Goal: Transaction & Acquisition: Book appointment/travel/reservation

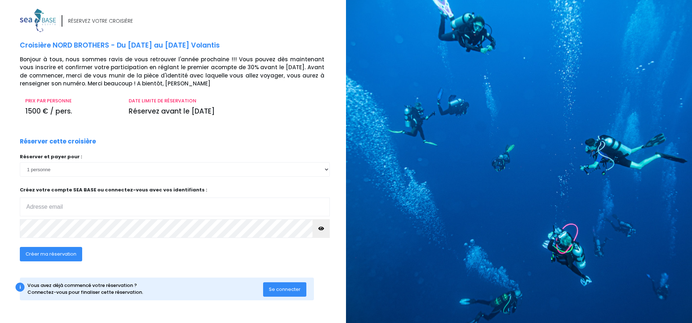
type input "mumu.pelissier@gmail.com"
click at [280, 289] on span "Se connecter" at bounding box center [285, 289] width 32 height 7
click at [285, 287] on span "Se connecter" at bounding box center [285, 289] width 32 height 7
click at [70, 169] on select "1 personne 2 personnes 3 personnes 4 personnes 5 personnes" at bounding box center [175, 169] width 310 height 14
click at [20, 162] on select "1 personne 2 personnes 3 personnes 4 personnes 5 personnes" at bounding box center [175, 169] width 310 height 14
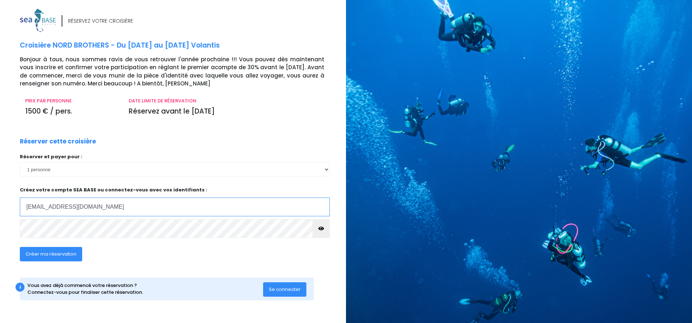
click at [98, 208] on input "mumu.pelissier@gmail.com" at bounding box center [175, 206] width 310 height 19
click at [61, 253] on span "Créer ma réservation" at bounding box center [51, 253] width 51 height 7
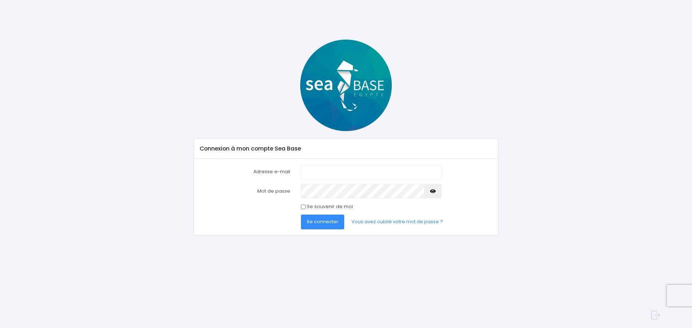
type input "[EMAIL_ADDRESS][PERSON_NAME][DOMAIN_NAME]"
click at [327, 220] on span "Se connecter" at bounding box center [323, 221] width 32 height 7
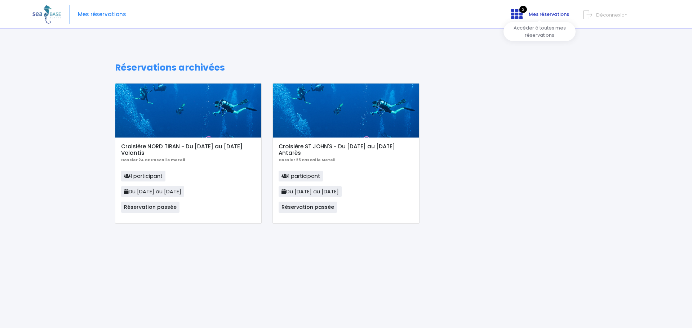
click at [516, 10] on icon at bounding box center [517, 14] width 12 height 12
click at [52, 14] on img at bounding box center [46, 14] width 28 height 18
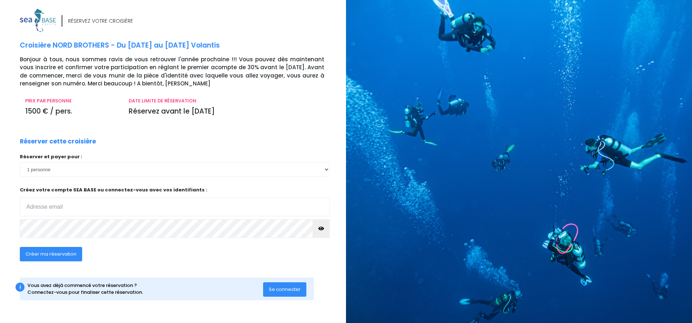
type input "[EMAIL_ADDRESS][DOMAIN_NAME]"
click at [63, 255] on span "Créer ma réservation" at bounding box center [51, 253] width 51 height 7
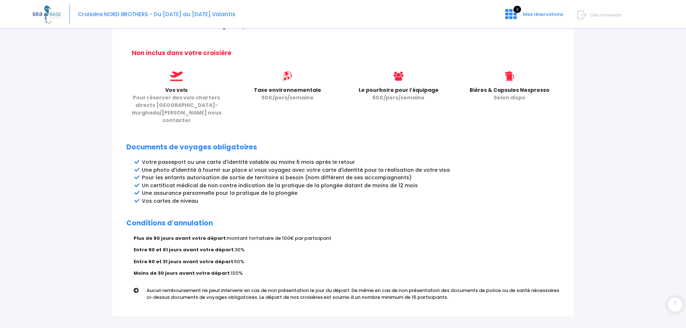
scroll to position [323, 0]
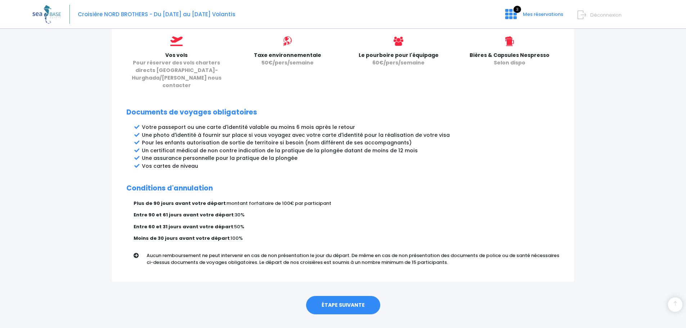
click at [349, 296] on link "ÉTAPE SUIVANTE" at bounding box center [343, 305] width 74 height 19
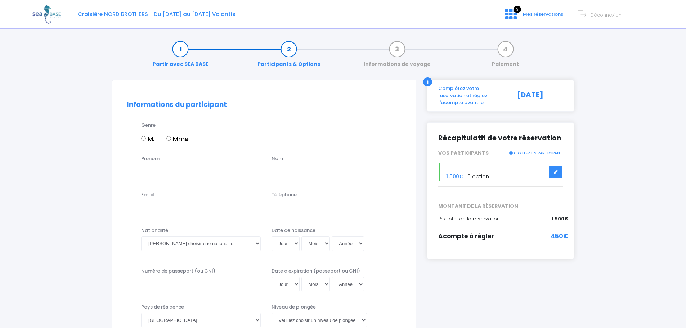
click at [170, 137] on input "Mme" at bounding box center [168, 138] width 5 height 5
radio input "true"
click at [168, 168] on input "Prénom" at bounding box center [201, 172] width 120 height 14
type input "MURIEL"
type input "PELISSIER"
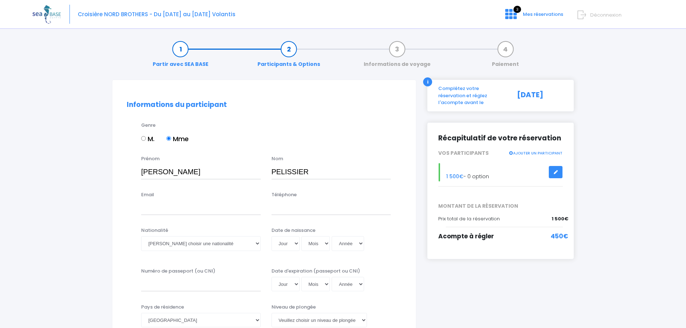
type input "muriel.pelissier@gan.fr"
type input "0674126774"
drag, startPoint x: 226, startPoint y: 209, endPoint x: 151, endPoint y: 205, distance: 75.0
click at [151, 205] on input "muriel.pelissier@gan.fr" at bounding box center [201, 208] width 120 height 14
type input "mumu.pelissier@gmail.com"
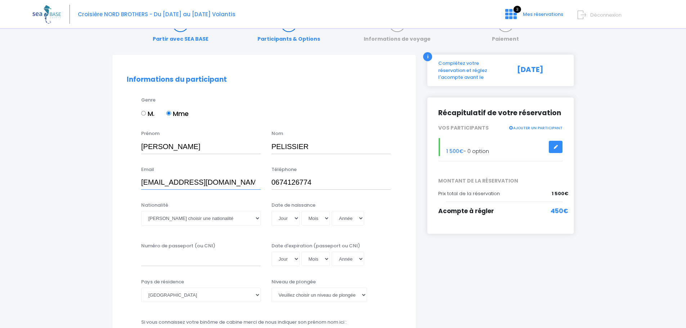
scroll to position [36, 0]
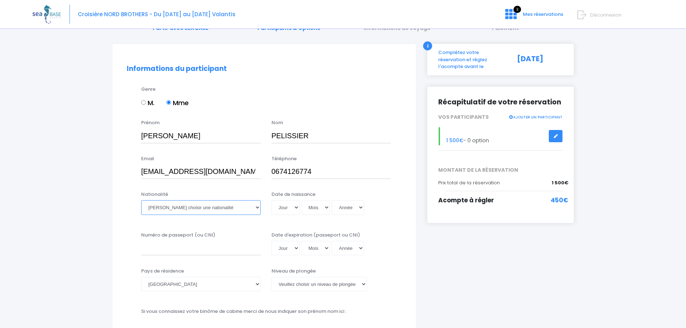
click at [257, 209] on select "Veuillez choisir une nationalité Afghane Albanaise Algerienne Allemande America…" at bounding box center [201, 207] width 120 height 14
select select "Française"
click at [141, 200] on select "Veuillez choisir une nationalité Afghane Albanaise Algerienne Allemande America…" at bounding box center [201, 207] width 120 height 14
click at [285, 214] on select "Jour 01 02 03 04 05 06 07 08 09 10 11 12 13 14 15 16 17 18 19 20 21 22 23 24 25…" at bounding box center [286, 207] width 28 height 14
select select "09"
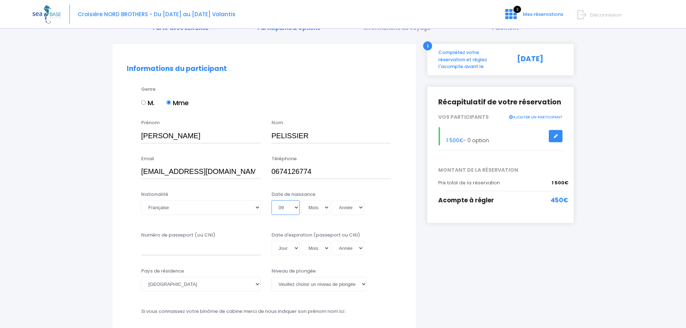
click at [272, 200] on select "Jour 01 02 03 04 05 06 07 08 09 10 11 12 13 14 15 16 17 18 19 20 21 22 23 24 25…" at bounding box center [286, 207] width 28 height 14
click at [315, 207] on select "Mois 01 02 03 04 05 06 07 08 09 10 11 12" at bounding box center [316, 207] width 29 height 14
select select "04"
click at [302, 200] on select "Mois 01 02 03 04 05 06 07 08 09 10 11 12" at bounding box center [316, 207] width 29 height 14
click at [348, 205] on select "Année 2045 2044 2043 2042 2041 2040 2039 2038 2037 2036 2035 2034 2033 2032 203…" at bounding box center [348, 207] width 32 height 14
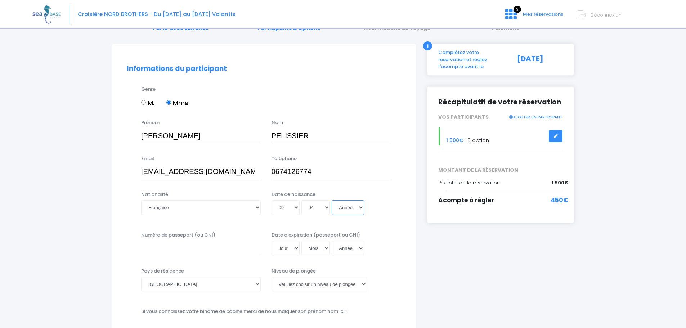
select select "1968"
click at [332, 200] on select "Année 2045 2044 2043 2042 2041 2040 2039 2038 2037 2036 2035 2034 2033 2032 203…" at bounding box center [348, 207] width 32 height 14
type input "1968-04-09"
click at [161, 252] on input "Numéro de passeport (ou CNI)" at bounding box center [201, 248] width 120 height 14
type input "18AA78357"
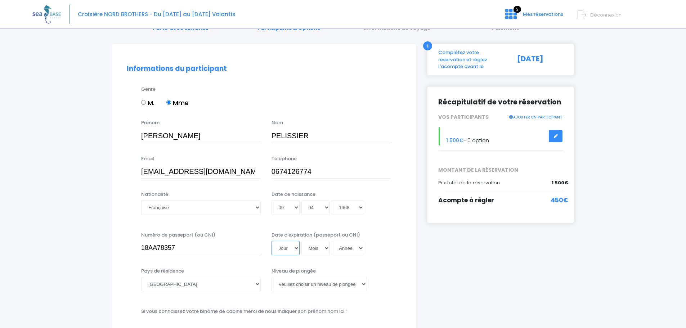
click at [296, 249] on select "Jour 01 02 03 04 05 06 07 08 09 10 11 12 13 14 15 16 17 18 19 20 21 22 23 24 25…" at bounding box center [286, 248] width 28 height 14
select select "22"
click at [272, 241] on select "Jour 01 02 03 04 05 06 07 08 09 10 11 12 13 14 15 16 17 18 19 20 21 22 23 24 25…" at bounding box center [286, 248] width 28 height 14
click at [314, 249] on select "Mois 01 02 03 04 05 06 07 08 09 10 11 12" at bounding box center [316, 248] width 29 height 14
select select "01"
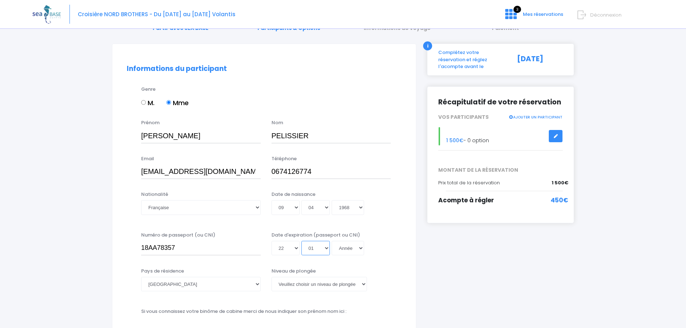
click at [302, 241] on select "Mois 01 02 03 04 05 06 07 08 09 10 11 12" at bounding box center [316, 248] width 29 height 14
click at [350, 253] on select "Année 2045 2044 2043 2042 2041 2040 2039 2038 2037 2036 2035 2034 2033 2032 203…" at bounding box center [348, 248] width 32 height 14
select select "2028"
click at [332, 241] on select "Année 2045 2044 2043 2042 2041 2040 2039 2038 2037 2036 2035 2034 2033 2032 203…" at bounding box center [348, 248] width 32 height 14
type input "2028-01-22"
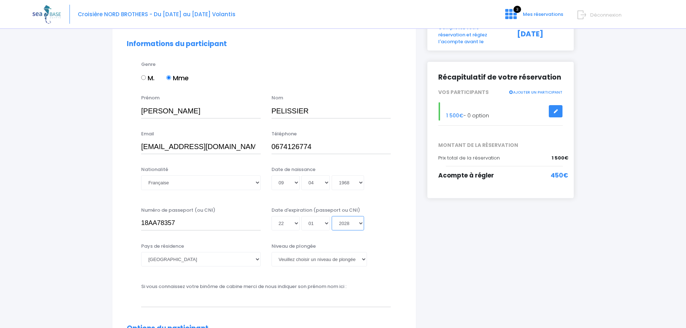
scroll to position [72, 0]
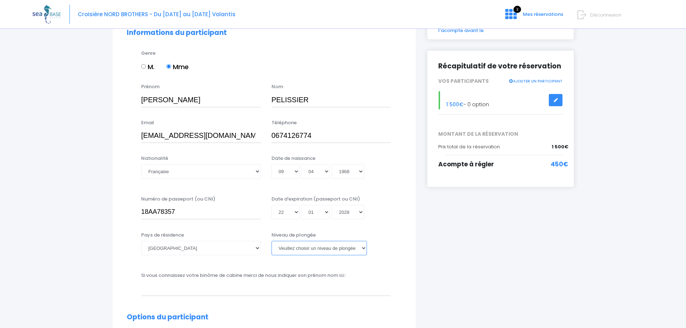
click at [277, 249] on select "Veuillez choisir un niveau de plongée Non plongeur Junior OW diver Adventure OW…" at bounding box center [319, 248] width 95 height 14
select select "N2"
click at [272, 241] on select "Veuillez choisir un niveau de plongée Non plongeur Junior OW diver Adventure OW…" at bounding box center [319, 248] width 95 height 14
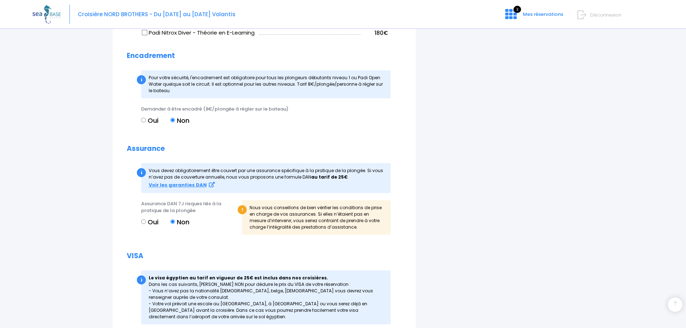
scroll to position [648, 0]
click at [143, 222] on input "Oui" at bounding box center [143, 221] width 5 height 5
radio input "true"
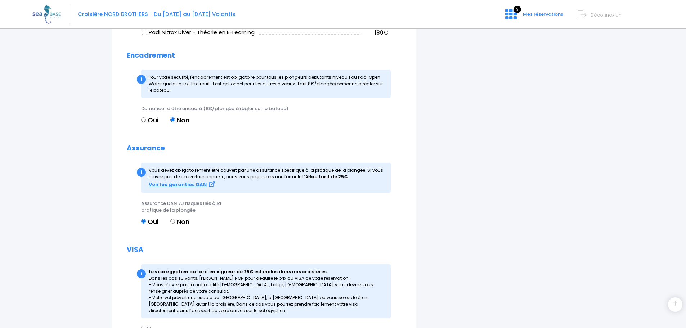
click at [174, 222] on input "Non" at bounding box center [172, 221] width 5 height 5
radio input "true"
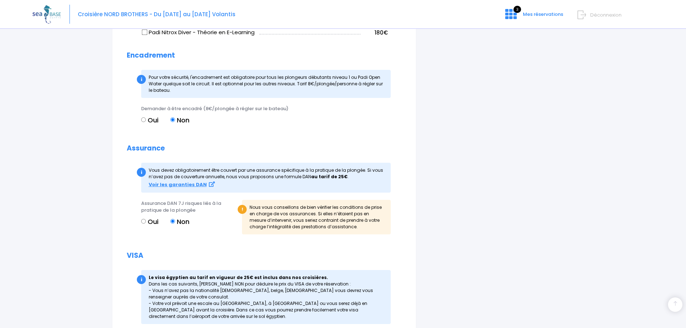
click at [144, 220] on input "Oui" at bounding box center [143, 221] width 5 height 5
radio input "true"
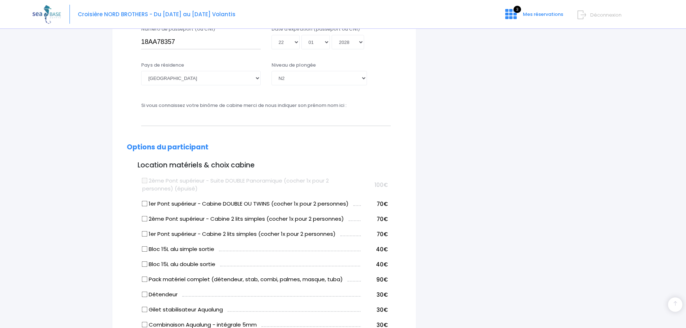
scroll to position [278, 0]
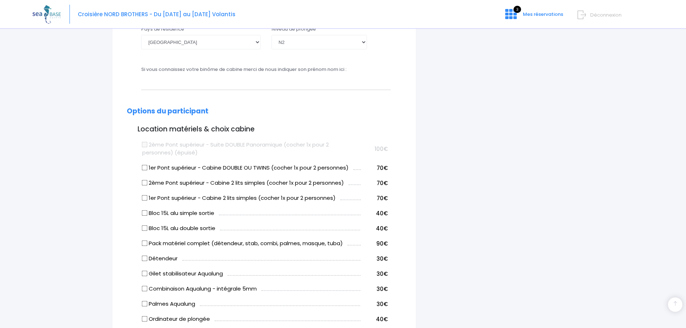
click at [144, 184] on input "2ème Pont supérieur - Cabine 2 lits simples (cocher 1x pour 2 personnes)" at bounding box center [145, 183] width 6 height 6
checkbox input "true"
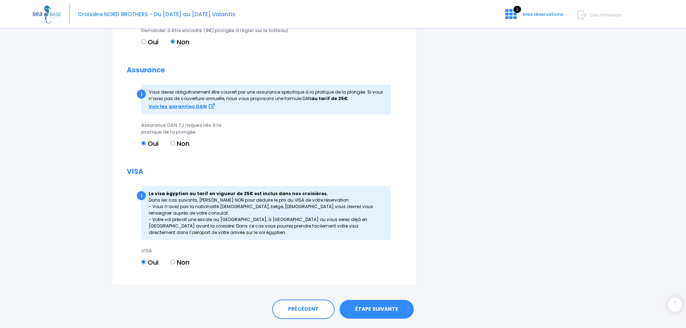
scroll to position [746, 0]
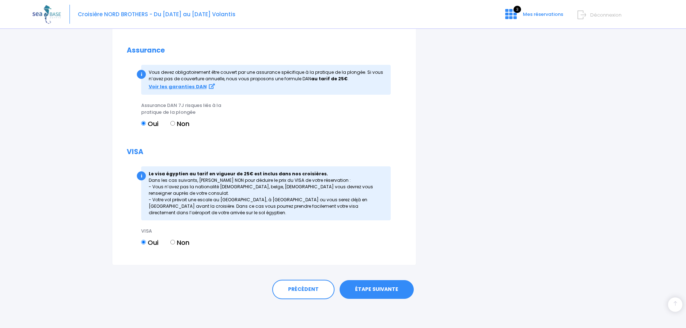
click at [389, 290] on link "ÉTAPE SUIVANTE" at bounding box center [377, 289] width 74 height 19
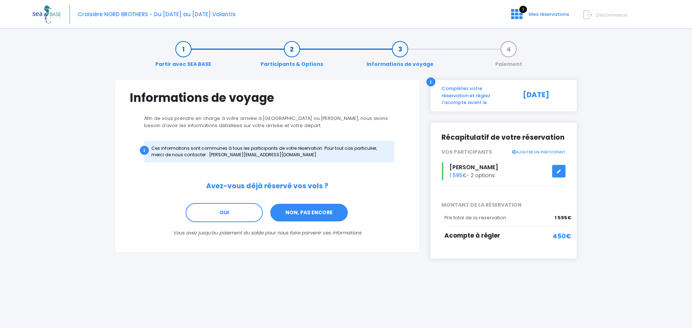
click at [305, 216] on link "NON, PAS ENCORE" at bounding box center [308, 212] width 79 height 19
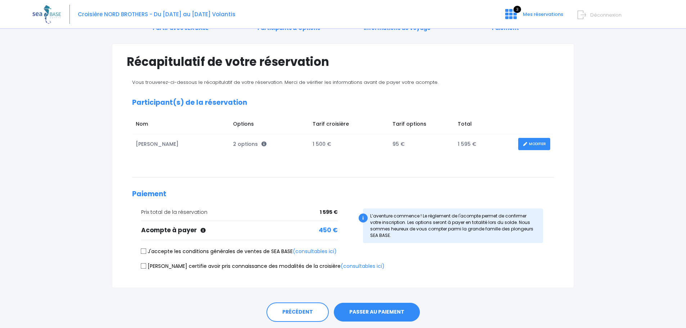
scroll to position [59, 0]
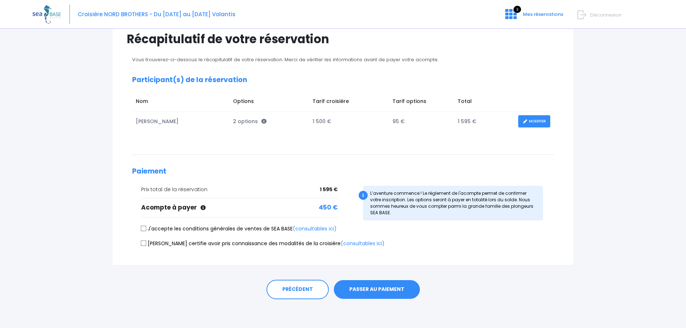
click at [143, 228] on input "J'accepte les conditions générales de ventes de SEA BASE (consultables ici)" at bounding box center [144, 229] width 6 height 6
checkbox input "true"
click at [142, 243] on input "Je certifie avoir pris connaissance des modalités de la croisière (consultables…" at bounding box center [144, 243] width 6 height 6
checkbox input "true"
click at [371, 287] on button "PASSER AU PAIEMENT" at bounding box center [377, 289] width 86 height 19
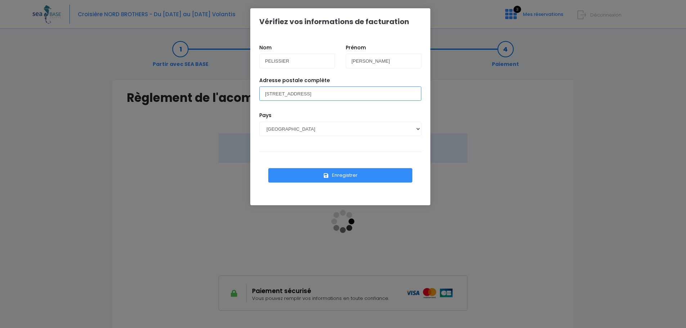
drag, startPoint x: 381, startPoint y: 95, endPoint x: 259, endPoint y: 88, distance: 122.4
click at [259, 88] on div "Adresse postale complète 4 RUE ROUGET DE LISLE 39170 coteaux du lizon" at bounding box center [340, 94] width 173 height 35
type input "1"
type input "[STREET_ADDRESS]"
click at [342, 175] on button "Enregistrer" at bounding box center [340, 175] width 144 height 14
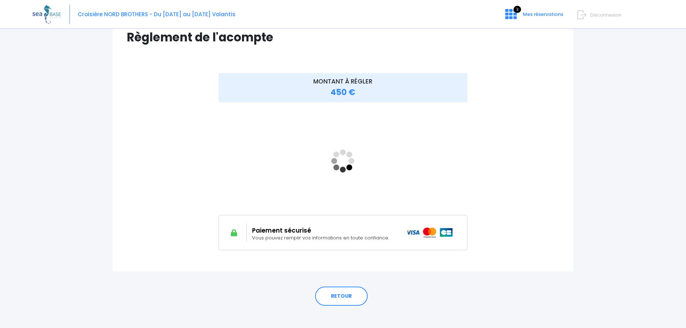
scroll to position [67, 0]
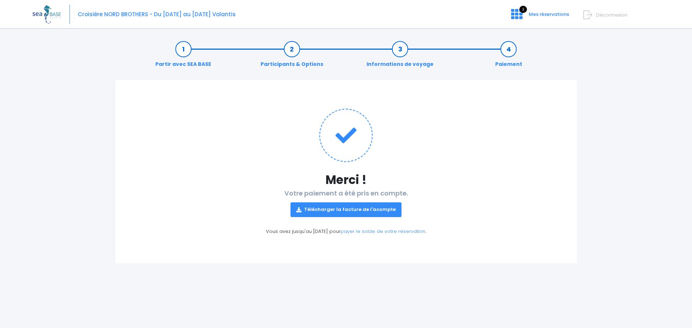
click at [356, 208] on link "Télécharger la facture de l'acompte" at bounding box center [345, 209] width 111 height 14
